Goal: Task Accomplishment & Management: Use online tool/utility

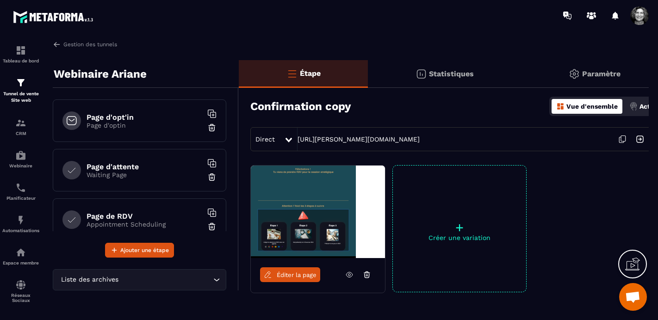
scroll to position [11632, 0]
click at [19, 91] on div "Tunnel de vente Site web" at bounding box center [20, 90] width 37 height 26
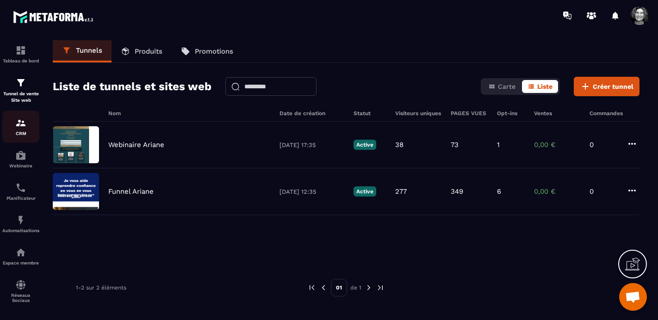
click at [16, 129] on div "CRM" at bounding box center [20, 127] width 37 height 19
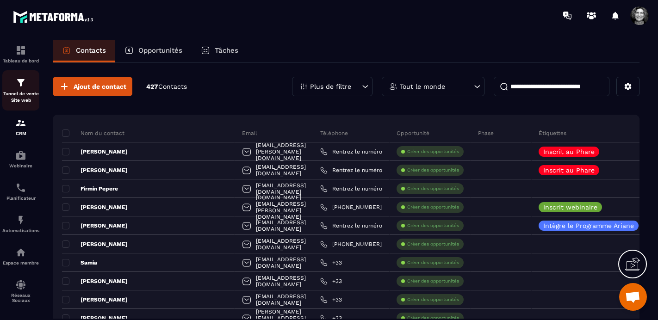
click at [24, 80] on img at bounding box center [20, 82] width 11 height 11
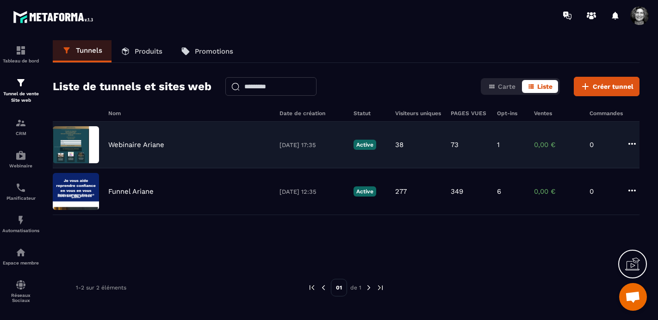
click at [162, 144] on p "Webinaire Ariane" at bounding box center [136, 145] width 56 height 8
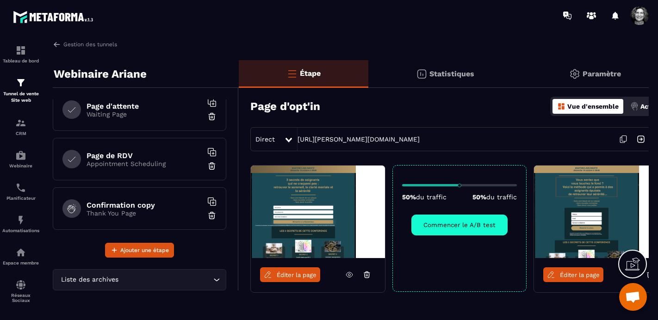
scroll to position [116, 0]
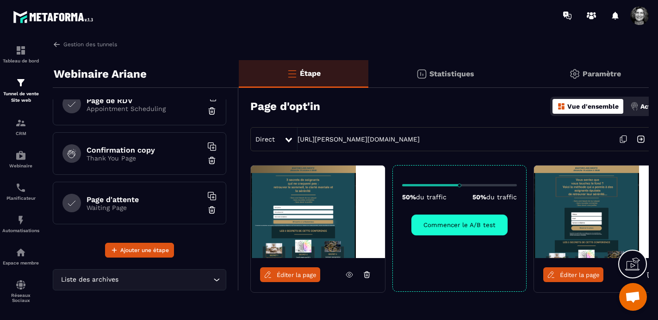
click at [213, 279] on icon "Search for option" at bounding box center [216, 279] width 9 height 9
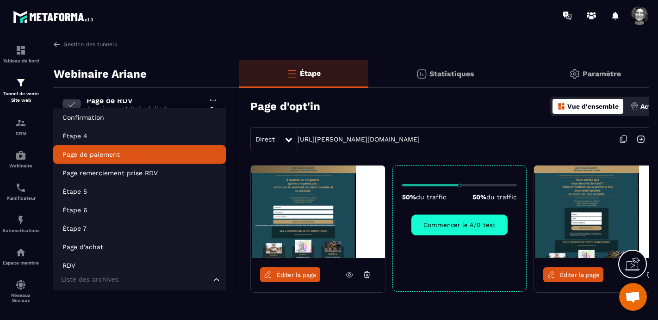
scroll to position [0, 0]
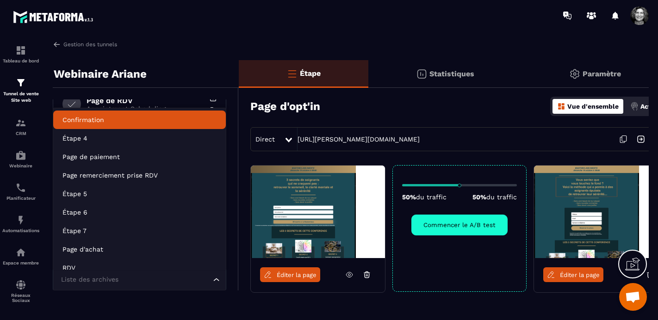
click at [106, 120] on p "Confirmation" at bounding box center [139, 119] width 154 height 9
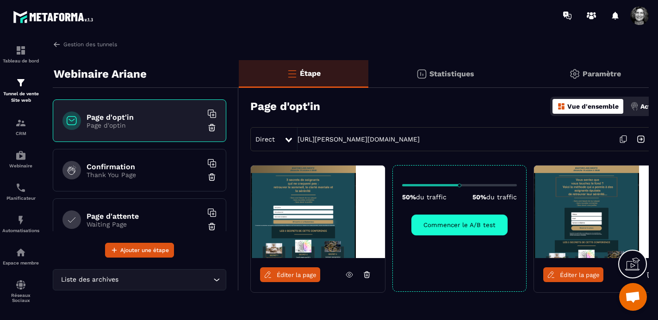
click at [155, 173] on p "Thank You Page" at bounding box center [145, 174] width 116 height 7
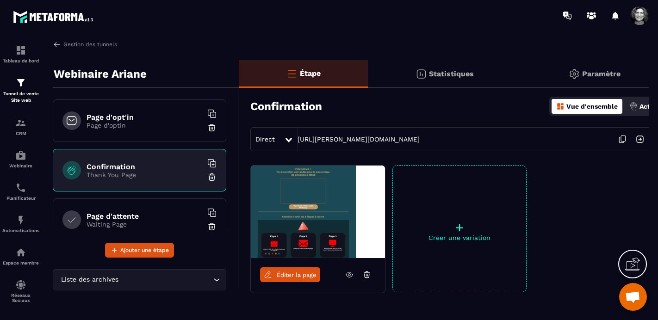
click at [294, 276] on span "Éditer la page" at bounding box center [297, 275] width 40 height 7
